Goal: Information Seeking & Learning: Check status

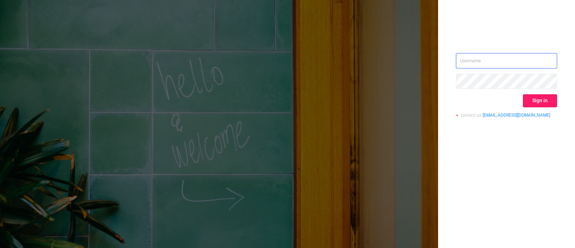
type input "[PERSON_NAME][EMAIL_ADDRESS][DOMAIN_NAME]"
click at [547, 97] on button "Sign in" at bounding box center [540, 100] width 34 height 13
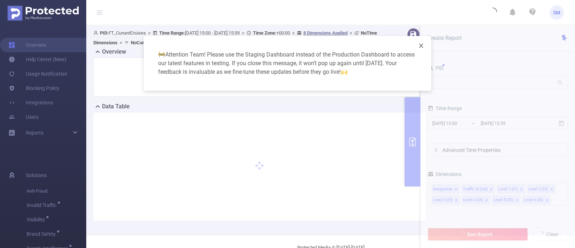
click at [421, 46] on icon "icon: close" at bounding box center [421, 45] width 4 height 4
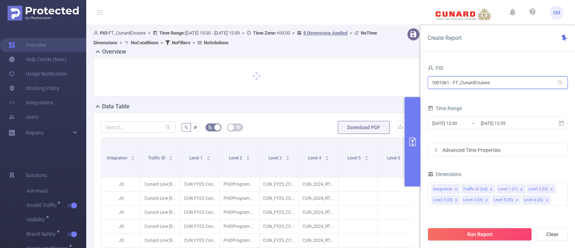
click at [500, 82] on input "1001061 - FT_CunardCruises" at bounding box center [498, 82] width 140 height 13
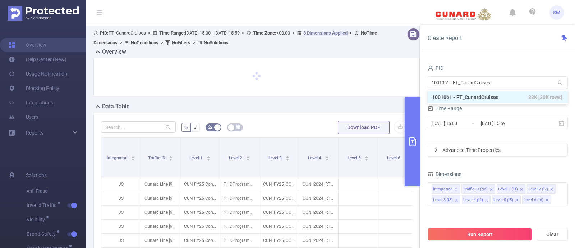
click at [504, 56] on div "PID 1001061 - FT_CunardCruises 1001061 - FT_CunardCruises Time Range [DATE] 15:…" at bounding box center [497, 158] width 154 height 204
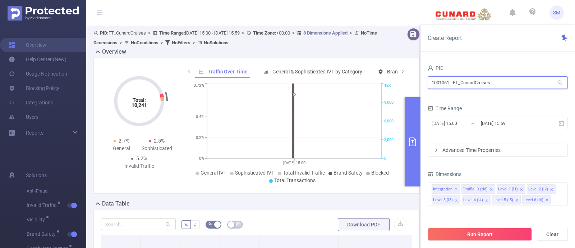
drag, startPoint x: 498, startPoint y: 82, endPoint x: 402, endPoint y: 74, distance: 96.6
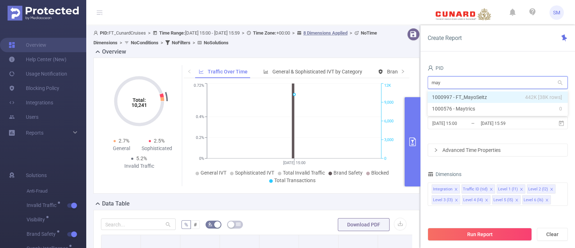
type input "mayo"
click at [503, 98] on li "1000997 - FT_MayoSeitz 442K [38K rows]" at bounding box center [498, 96] width 140 height 11
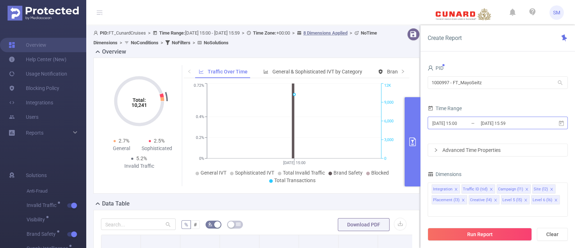
click at [491, 126] on input "[DATE] 15:59" at bounding box center [509, 123] width 58 height 10
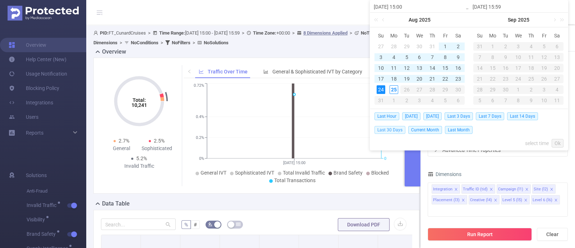
click at [389, 129] on span "Last 30 Days" at bounding box center [389, 130] width 31 height 8
type input "[DATE] 00:00"
type input "[DATE] 23:59"
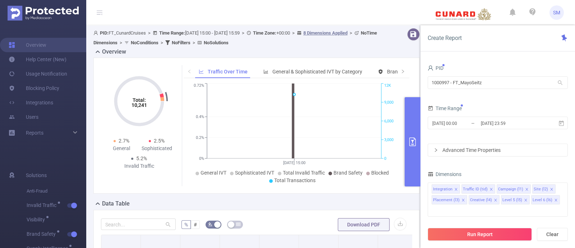
click at [548, 137] on form "PID 1000997 - FT_MayoSeitz 1000997 - FT_MayoSeitz Time Range [DATE] 00:00 _ [DA…" at bounding box center [498, 109] width 140 height 93
click at [554, 198] on icon "icon: close" at bounding box center [556, 200] width 4 height 4
click at [525, 199] on icon "icon: close" at bounding box center [526, 200] width 4 height 4
click at [494, 198] on icon "icon: close" at bounding box center [496, 200] width 4 height 4
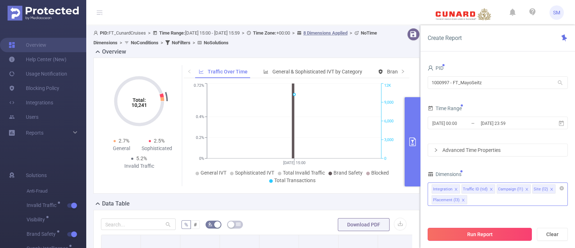
click at [503, 234] on button "Run Report" at bounding box center [480, 233] width 104 height 13
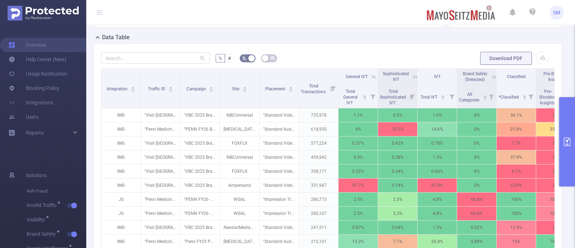
scroll to position [179, 0]
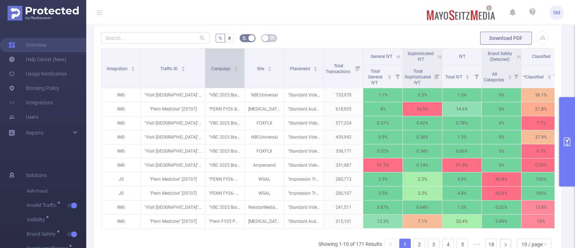
drag, startPoint x: 180, startPoint y: 64, endPoint x: 204, endPoint y: 64, distance: 24.8
click at [204, 64] on span at bounding box center [205, 68] width 4 height 39
click at [28, 134] on span "Reports" at bounding box center [35, 133] width 18 height 6
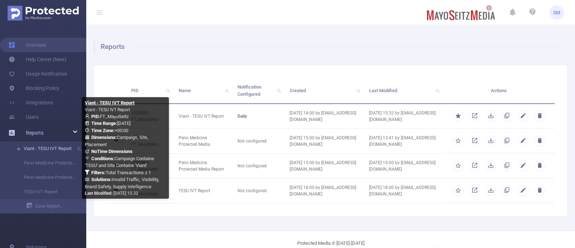
click at [55, 148] on link "Viant - TESU IVT Report" at bounding box center [45, 148] width 63 height 14
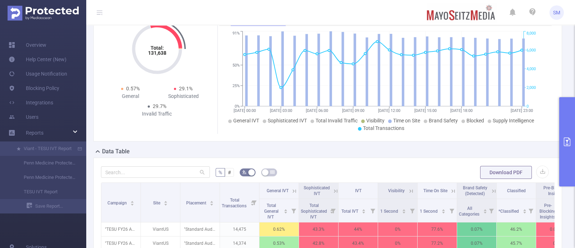
scroll to position [89, 0]
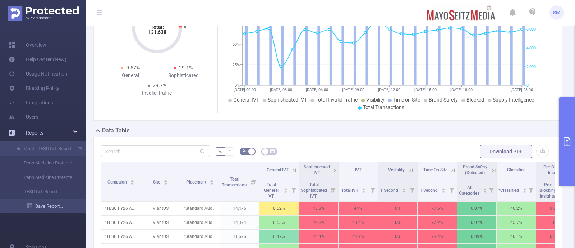
click at [62, 207] on link "Save Report..." at bounding box center [57, 206] width 60 height 14
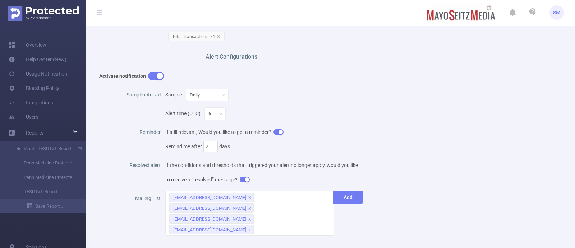
scroll to position [269, 0]
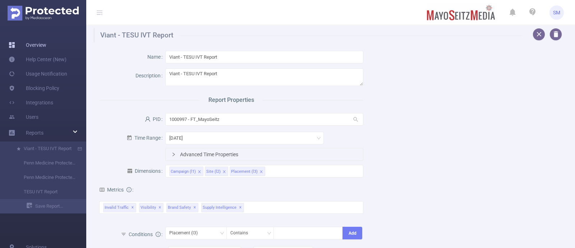
click at [28, 47] on link "Overview" at bounding box center [28, 45] width 38 height 14
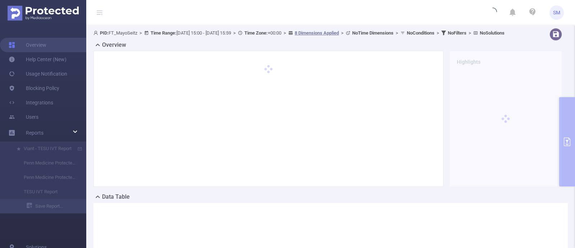
type input "[DATE] 15:00"
type input "[DATE] 15:59"
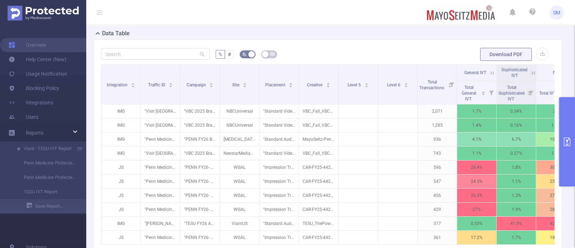
scroll to position [179, 0]
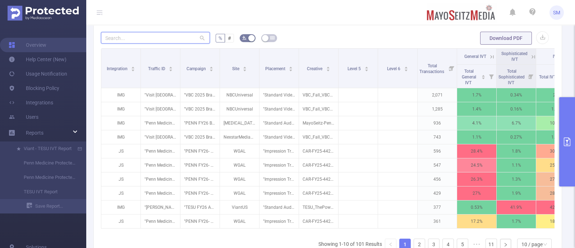
click at [152, 43] on input "text" at bounding box center [155, 37] width 109 height 11
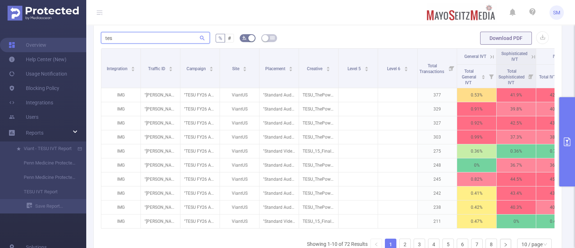
type input "tes"
click at [568, 141] on icon "primary" at bounding box center [567, 141] width 9 height 9
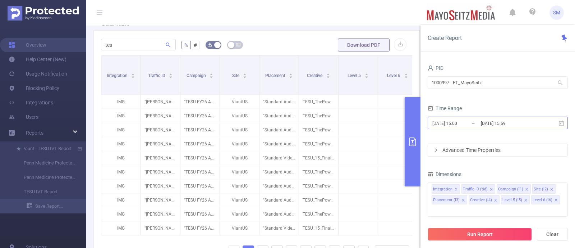
click at [516, 124] on input "[DATE] 15:59" at bounding box center [509, 123] width 58 height 10
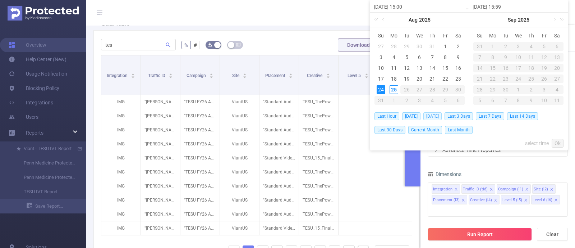
click at [437, 116] on span "[DATE]" at bounding box center [432, 116] width 18 height 8
type input "[DATE] 00:00"
type input "[DATE] 23:59"
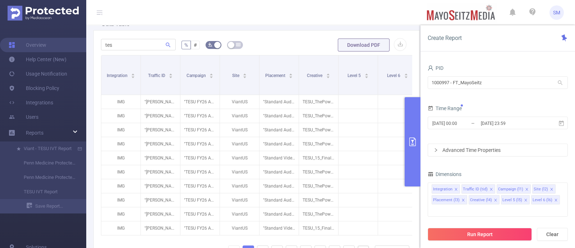
click at [534, 142] on form "PID 1000997 - FT_MayoSeitz 1000997 - FT_MayoSeitz Time Range [DATE] 00:00 _ [DA…" at bounding box center [498, 109] width 140 height 93
click at [524, 198] on icon "icon: close" at bounding box center [526, 200] width 4 height 4
click at [524, 200] on icon "icon: close" at bounding box center [526, 200] width 4 height 4
click at [522, 236] on button "Run Report" at bounding box center [480, 233] width 104 height 13
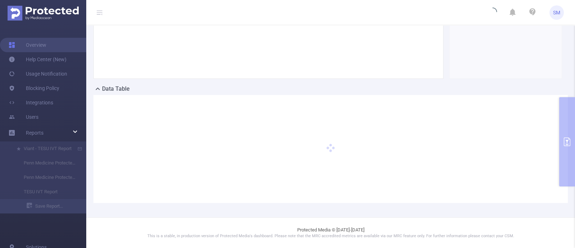
scroll to position [114, 0]
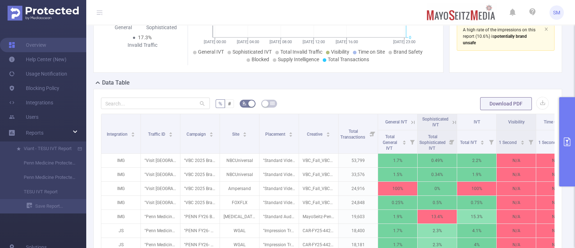
scroll to position [159, 0]
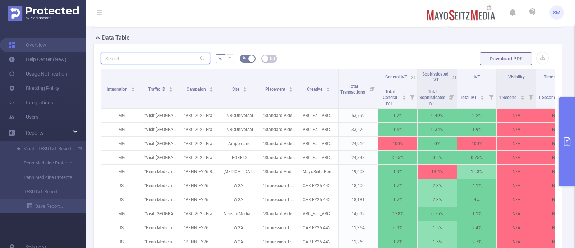
click at [117, 64] on input "text" at bounding box center [155, 57] width 109 height 11
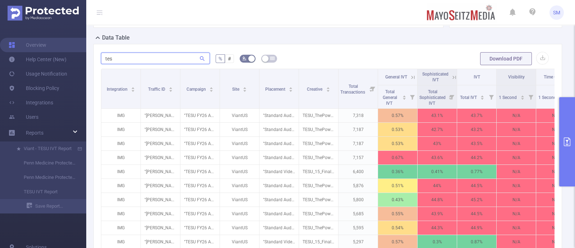
type input "tesu"
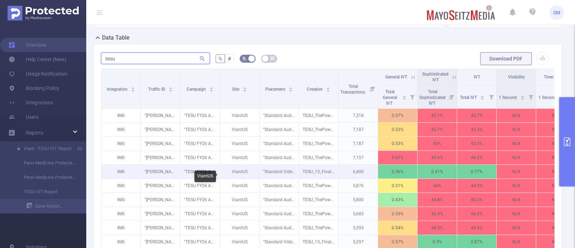
scroll to position [0, 0]
